Goal: Check status: Check status

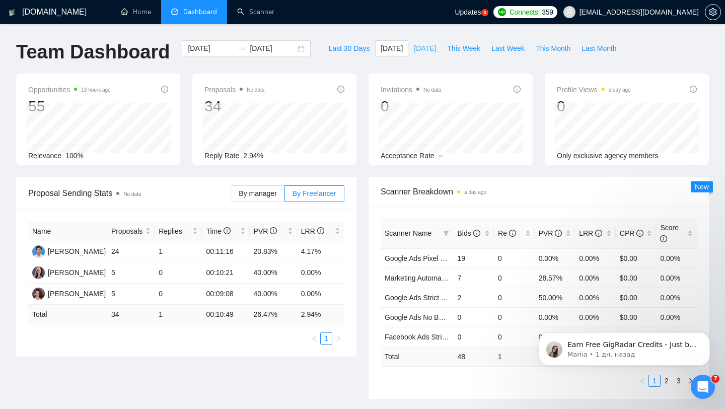
click at [427, 42] on button "[DATE]" at bounding box center [424, 48] width 33 height 16
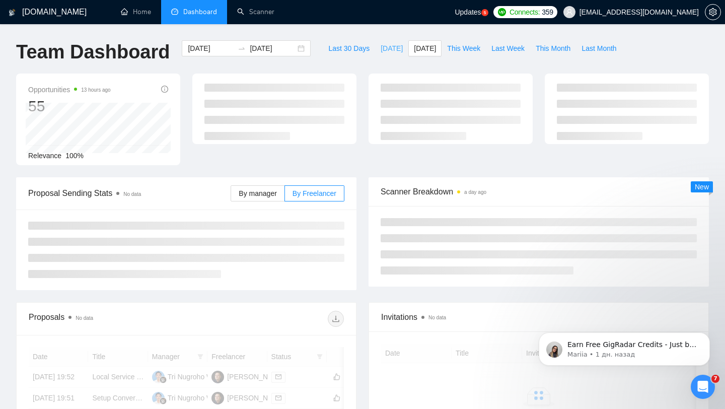
click at [385, 53] on span "[DATE]" at bounding box center [392, 48] width 22 height 11
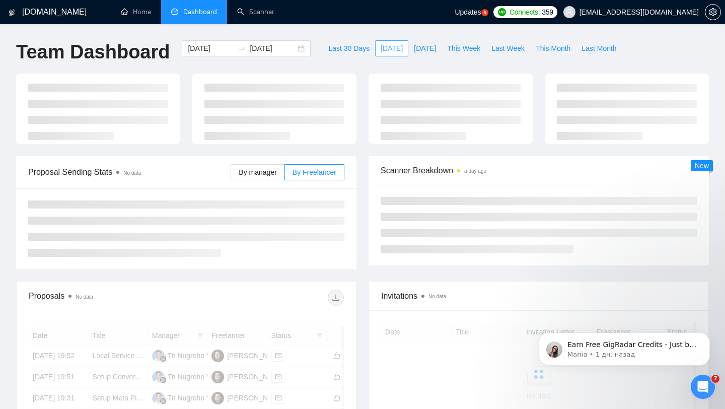
type input "[DATE]"
click at [437, 50] on button "[DATE]" at bounding box center [424, 48] width 33 height 16
type input "2025-08-12"
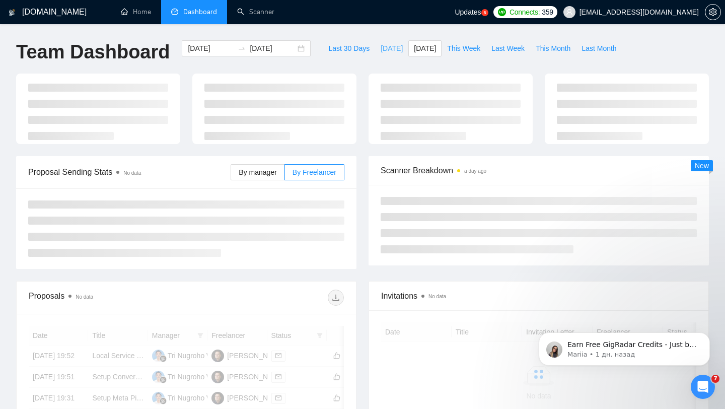
click at [381, 51] on span "[DATE]" at bounding box center [392, 48] width 22 height 11
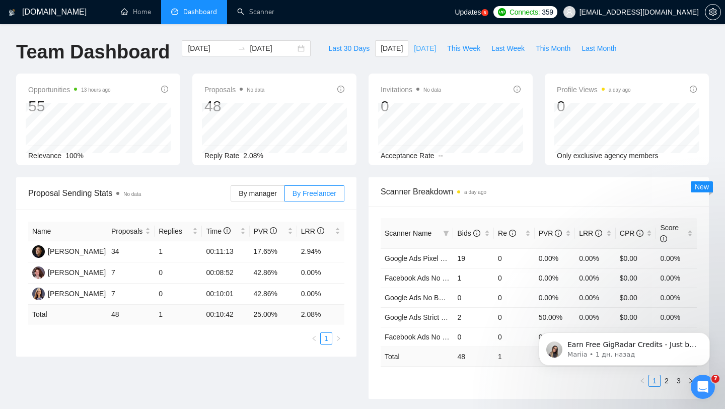
type input "[DATE]"
click at [419, 55] on button "[DATE]" at bounding box center [424, 48] width 33 height 16
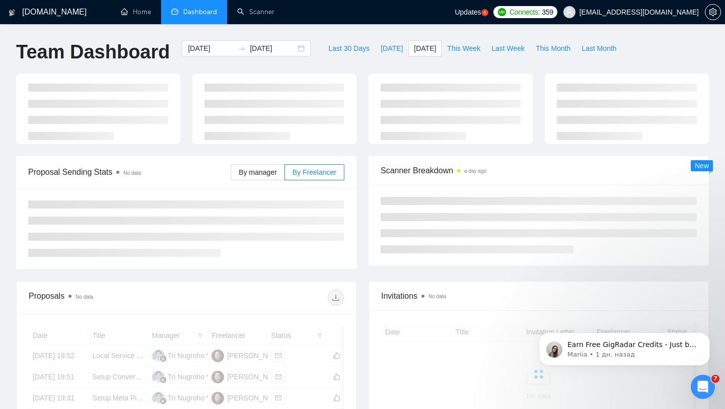
type input "2025-08-12"
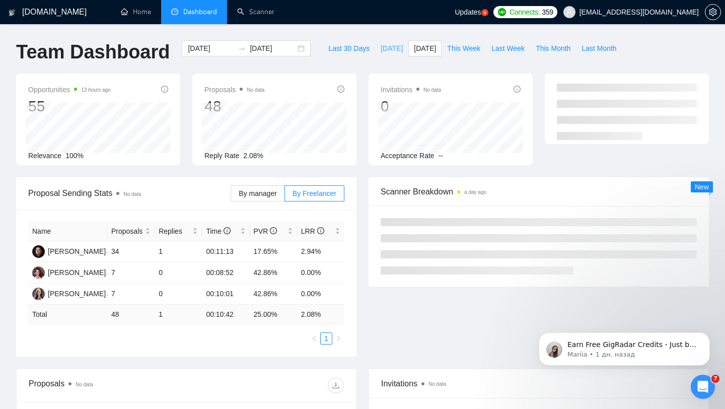
click at [381, 54] on button "[DATE]" at bounding box center [391, 48] width 33 height 16
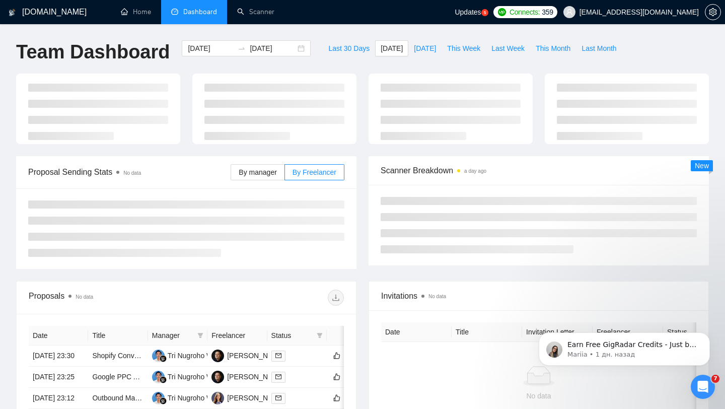
type input "[DATE]"
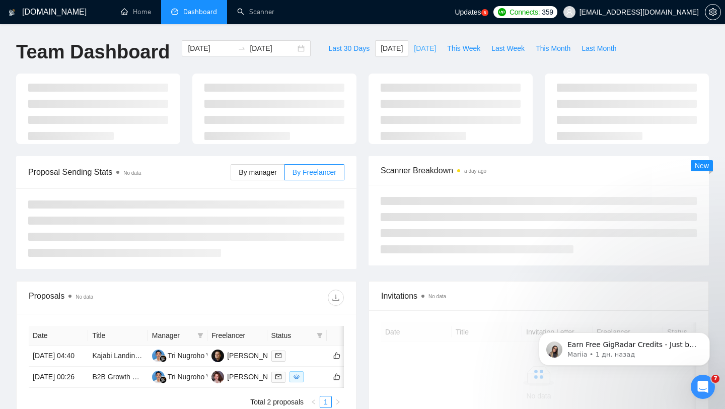
click at [424, 51] on span "[DATE]" at bounding box center [425, 48] width 22 height 11
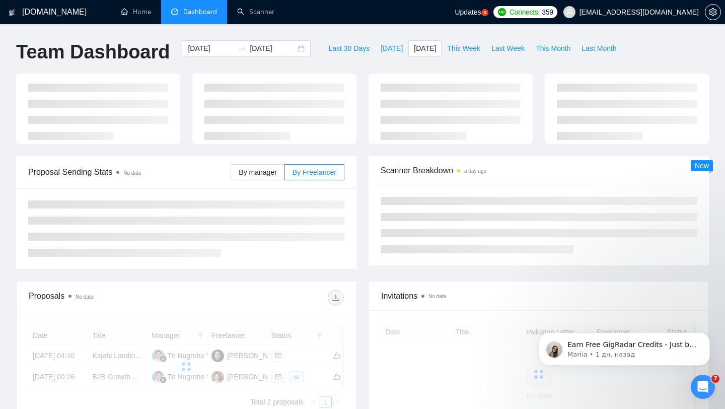
type input "2025-08-12"
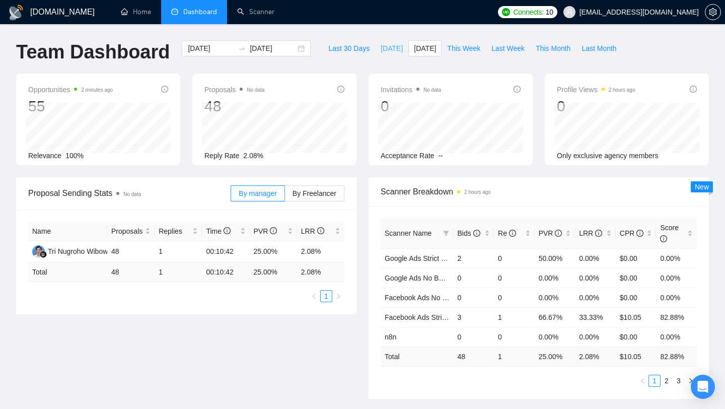
click at [381, 48] on span "[DATE]" at bounding box center [392, 48] width 22 height 11
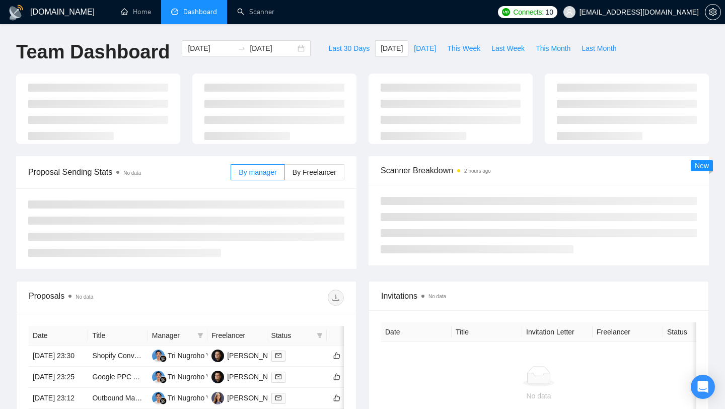
type input "[DATE]"
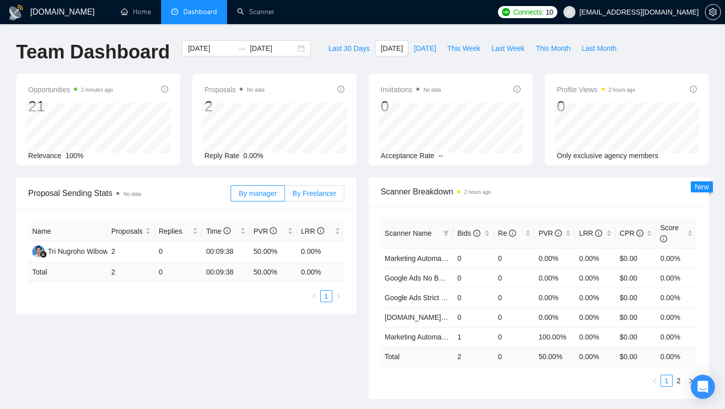
click at [326, 190] on span "By Freelancer" at bounding box center [315, 193] width 44 height 8
click at [285, 196] on input "By Freelancer" at bounding box center [285, 196] width 0 height 0
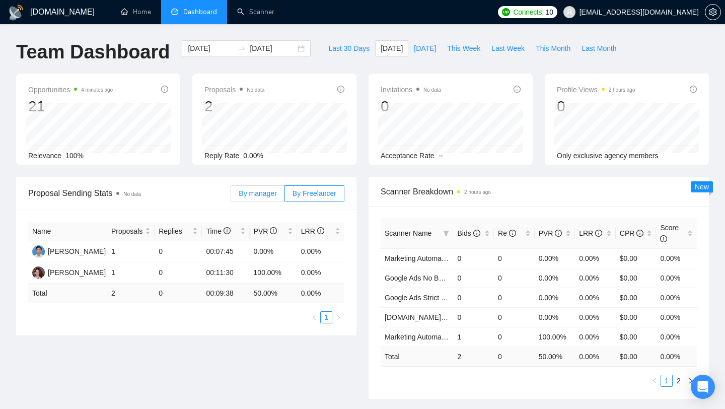
click at [239, 193] on span "By manager" at bounding box center [258, 193] width 38 height 8
click at [231, 196] on input "By manager" at bounding box center [231, 196] width 0 height 0
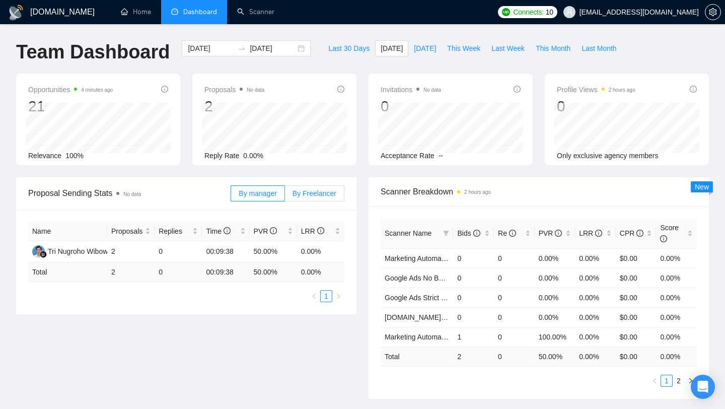
click at [317, 189] on span "By Freelancer" at bounding box center [315, 193] width 44 height 8
click at [285, 196] on input "By Freelancer" at bounding box center [285, 196] width 0 height 0
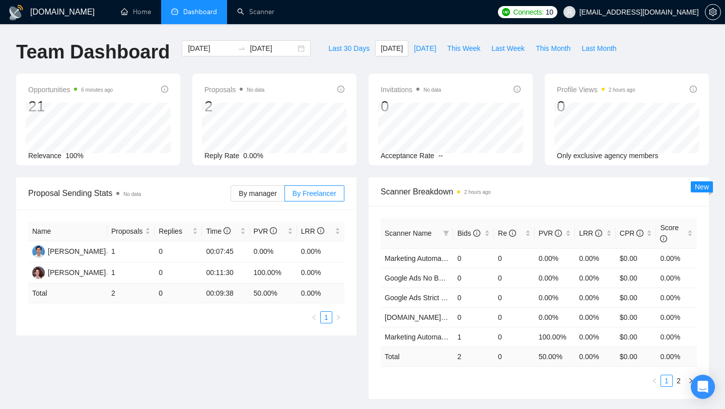
click at [679, 56] on div "Team Dashboard 2025-08-13 2025-08-13 Last 30 Days Today Yesterday This Week Las…" at bounding box center [362, 56] width 705 height 33
click at [669, 46] on div "Team Dashboard 2025-08-13 2025-08-13 Last 30 Days Today Yesterday This Week Las…" at bounding box center [362, 56] width 705 height 33
click at [429, 48] on span "[DATE]" at bounding box center [425, 48] width 22 height 11
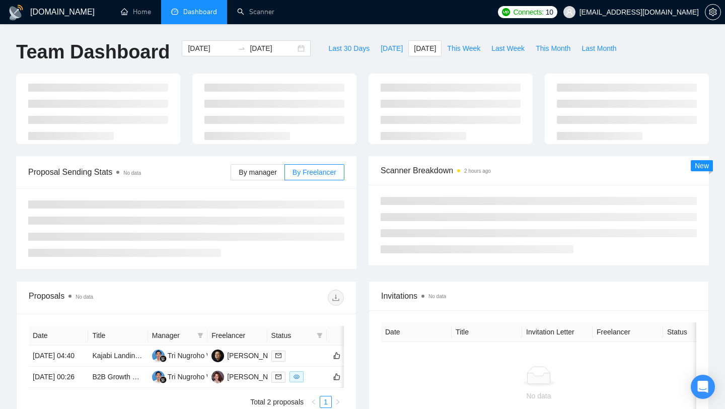
type input "2025-08-12"
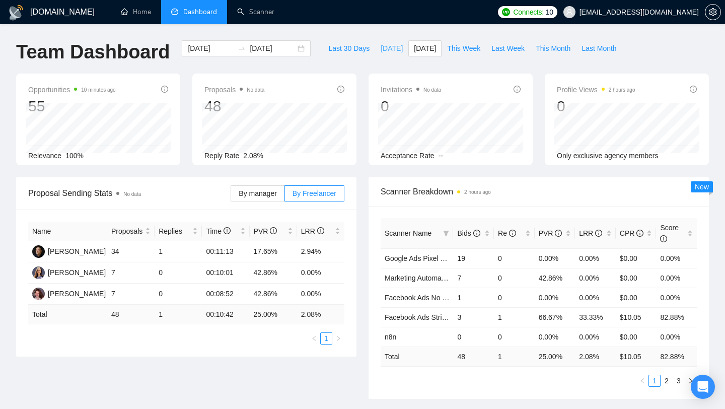
click at [382, 50] on span "[DATE]" at bounding box center [392, 48] width 22 height 11
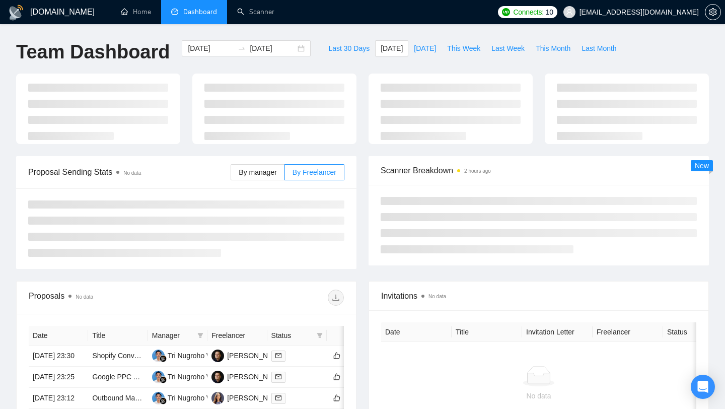
type input "[DATE]"
